Goal: Task Accomplishment & Management: Complete application form

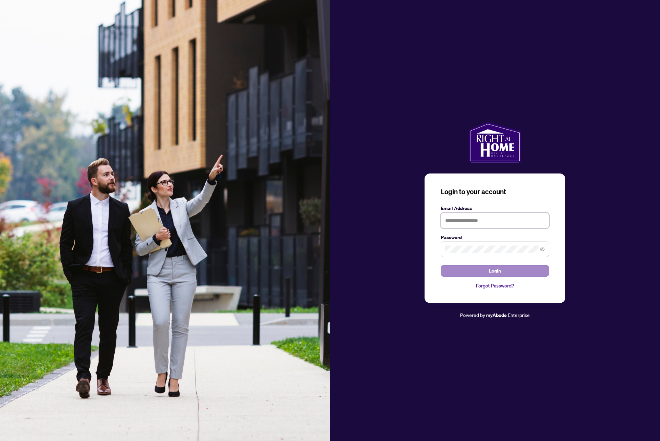
type input "**********"
click at [496, 274] on span "Login" at bounding box center [495, 271] width 12 height 11
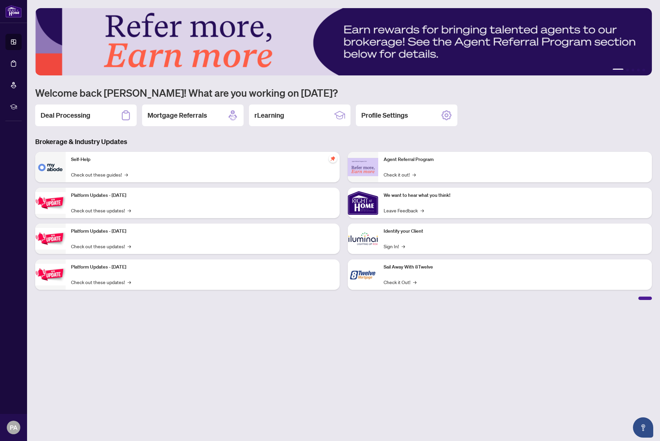
click at [646, 300] on main "1 2 3 4 5 Welcome back [PERSON_NAME]! What are you working on [DATE]? Deal Proc…" at bounding box center [343, 220] width 633 height 441
click at [646, 299] on div at bounding box center [646, 298] width 14 height 3
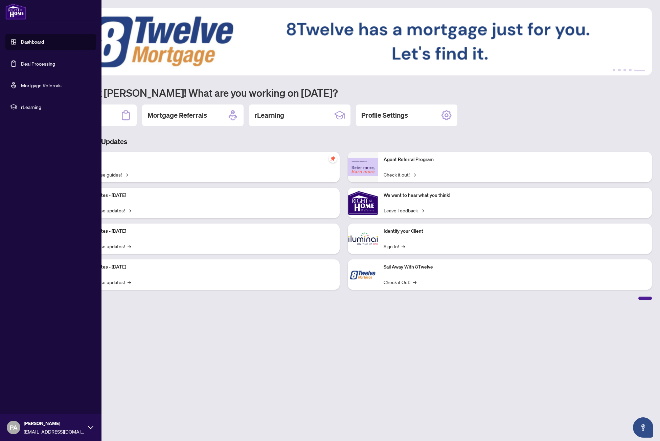
click at [19, 441] on div "PA [PERSON_NAME] [EMAIL_ADDRESS][DOMAIN_NAME]" at bounding box center [51, 427] width 102 height 27
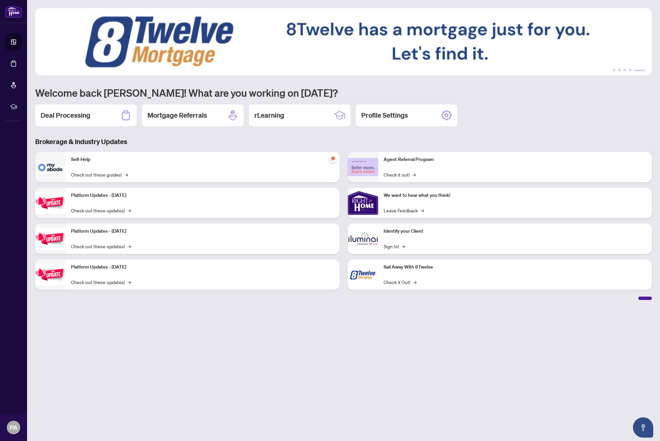
click at [142, 401] on main "1 2 3 4 5 Welcome back [PERSON_NAME]! What are you working on [DATE]? Deal Proc…" at bounding box center [343, 220] width 633 height 441
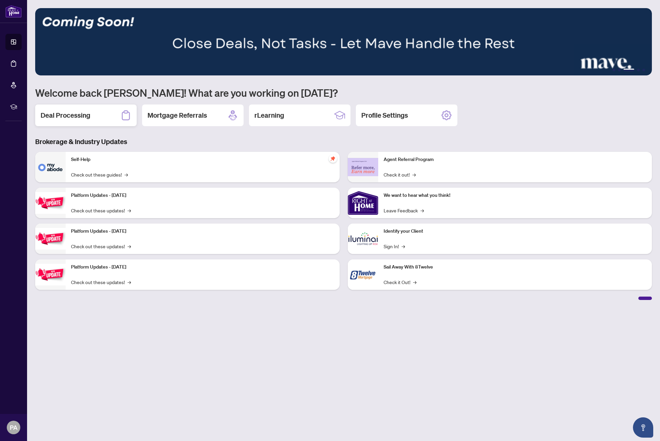
click at [106, 123] on div "Deal Processing" at bounding box center [86, 116] width 102 height 22
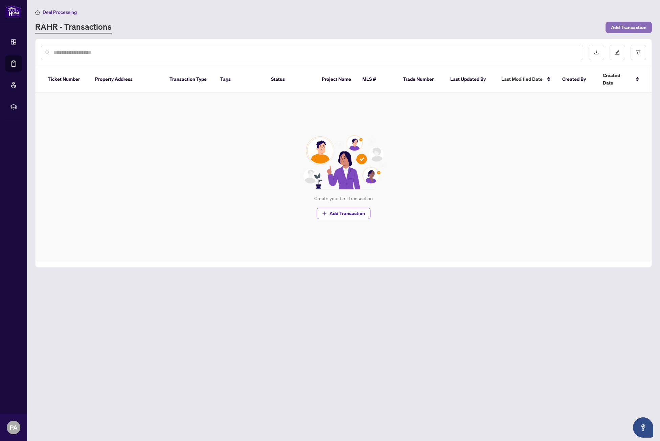
click at [629, 32] on span "Add Transaction" at bounding box center [629, 27] width 36 height 11
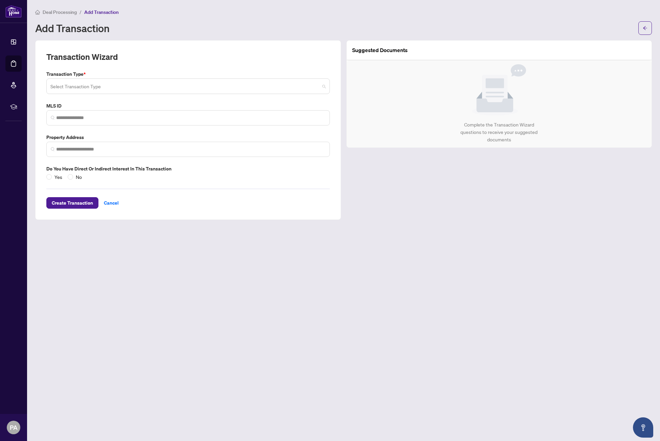
click at [131, 85] on input "search" at bounding box center [184, 87] width 269 height 15
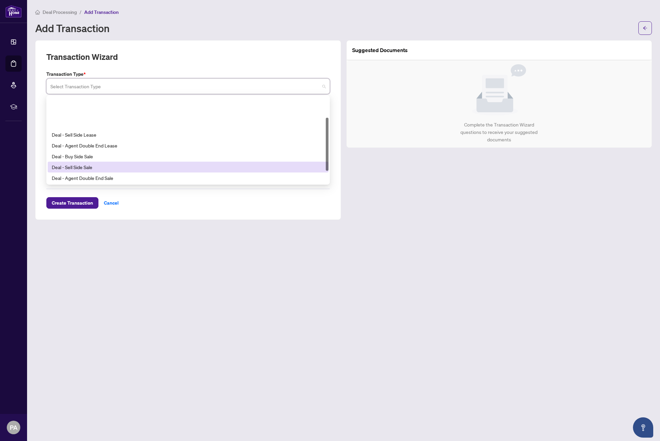
scroll to position [54, 0]
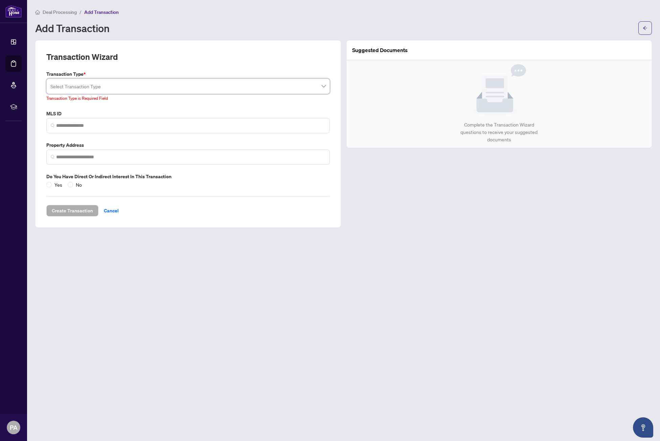
click at [183, 219] on div "Transaction Wizard Transaction Type * Select Transaction Type 140 24 Deal - Age…" at bounding box center [188, 133] width 306 height 187
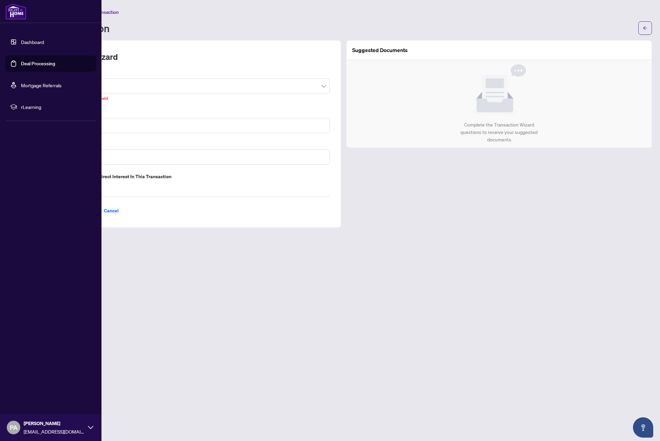
click at [19, 18] on img at bounding box center [15, 11] width 21 height 16
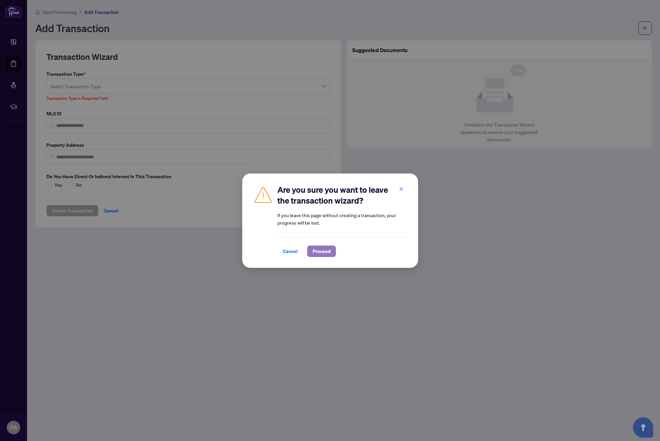
click at [313, 253] on span "Proceed" at bounding box center [322, 251] width 18 height 11
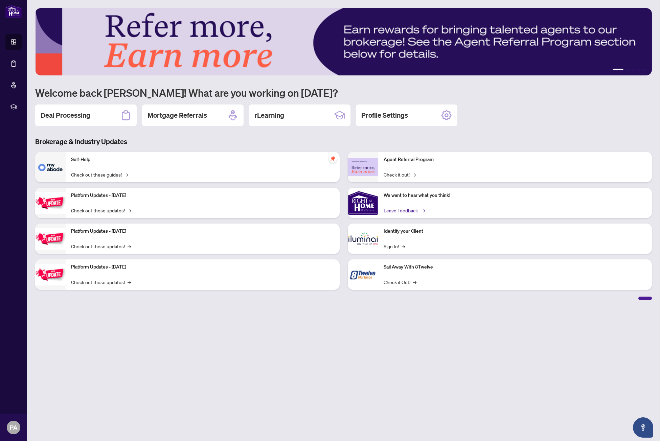
click at [413, 207] on link "Leave Feedback →" at bounding box center [404, 210] width 40 height 7
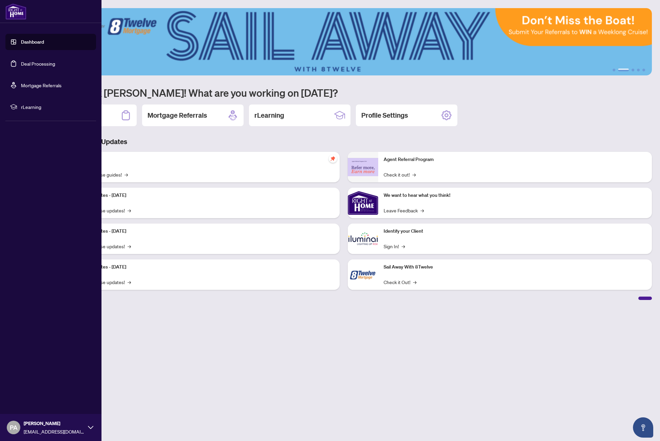
click at [26, 107] on span "rLearning" at bounding box center [56, 106] width 70 height 7
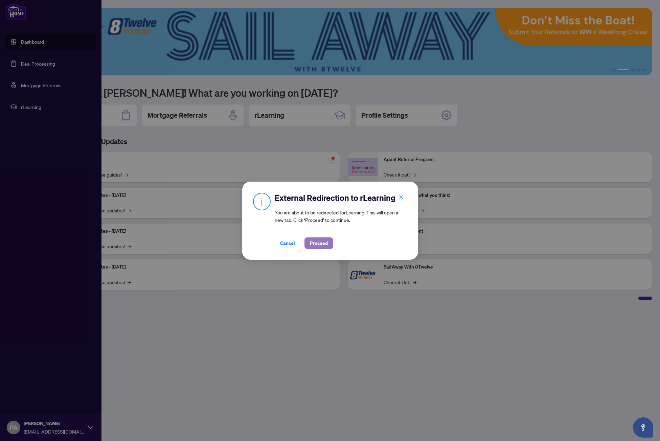
click at [316, 239] on span "Proceed" at bounding box center [319, 243] width 18 height 11
